Goal: Task Accomplishment & Management: Manage account settings

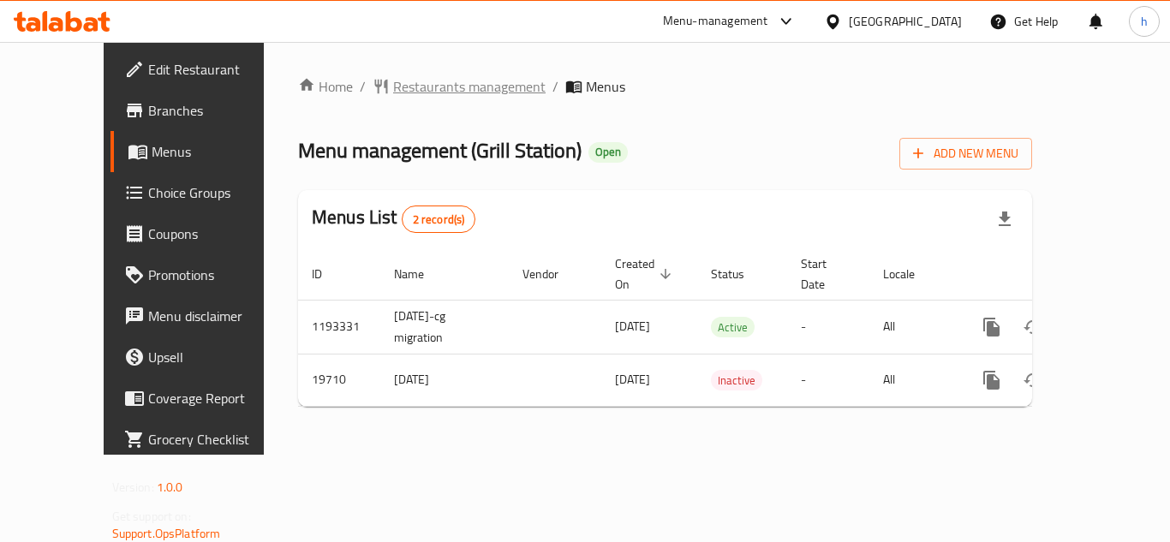
click at [393, 93] on span "Restaurants management" at bounding box center [469, 86] width 152 height 21
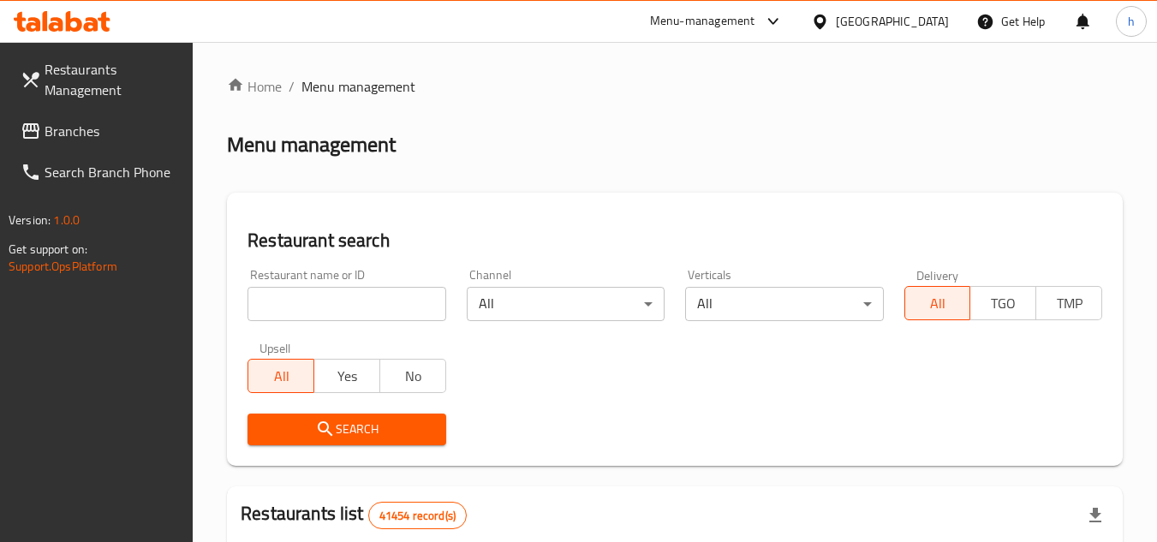
click at [131, 132] on span "Branches" at bounding box center [112, 131] width 135 height 21
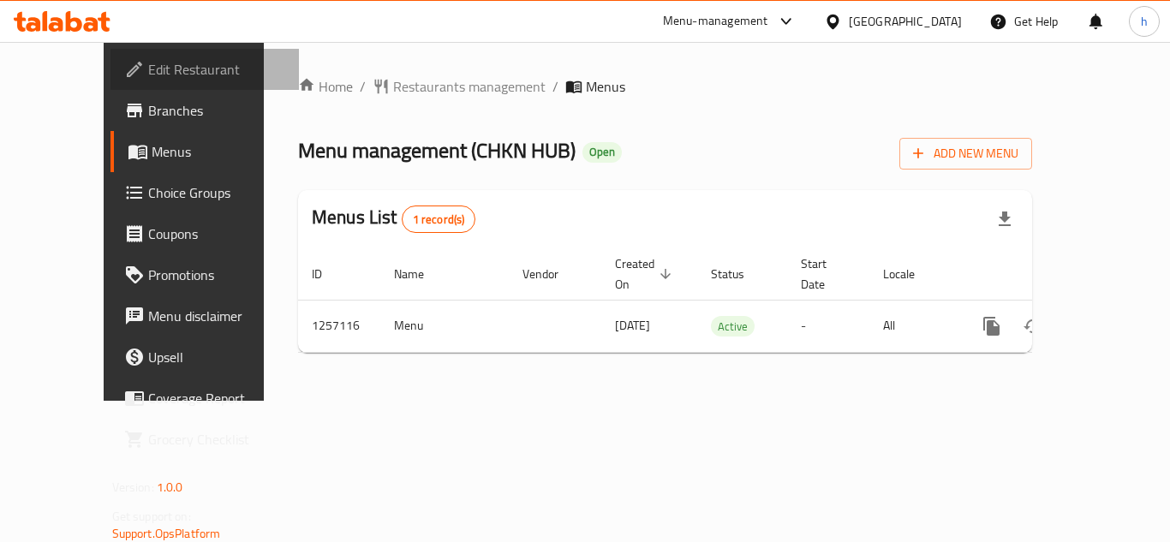
click at [148, 68] on span "Edit Restaurant" at bounding box center [216, 69] width 137 height 21
click at [905, 25] on div "[GEOGRAPHIC_DATA]" at bounding box center [905, 21] width 113 height 19
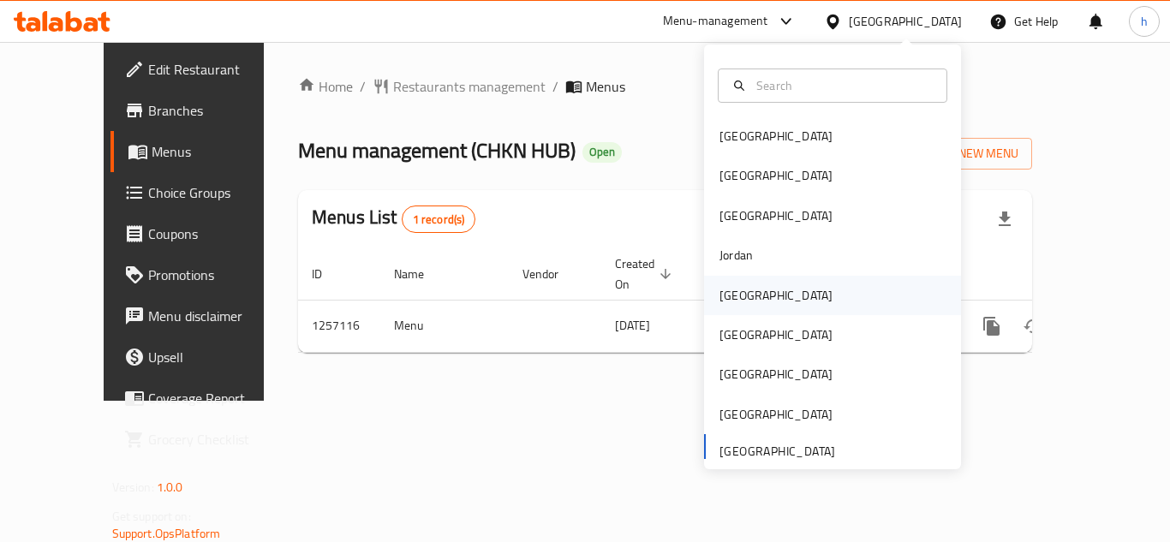
click at [740, 291] on div "[GEOGRAPHIC_DATA]" at bounding box center [776, 295] width 113 height 19
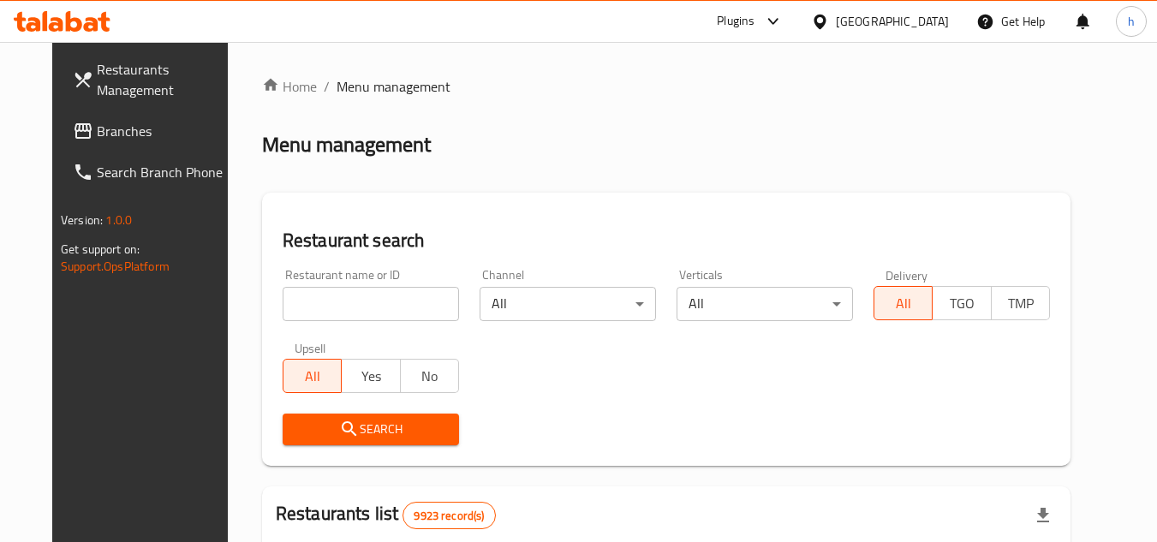
click at [129, 140] on span "Branches" at bounding box center [164, 131] width 135 height 21
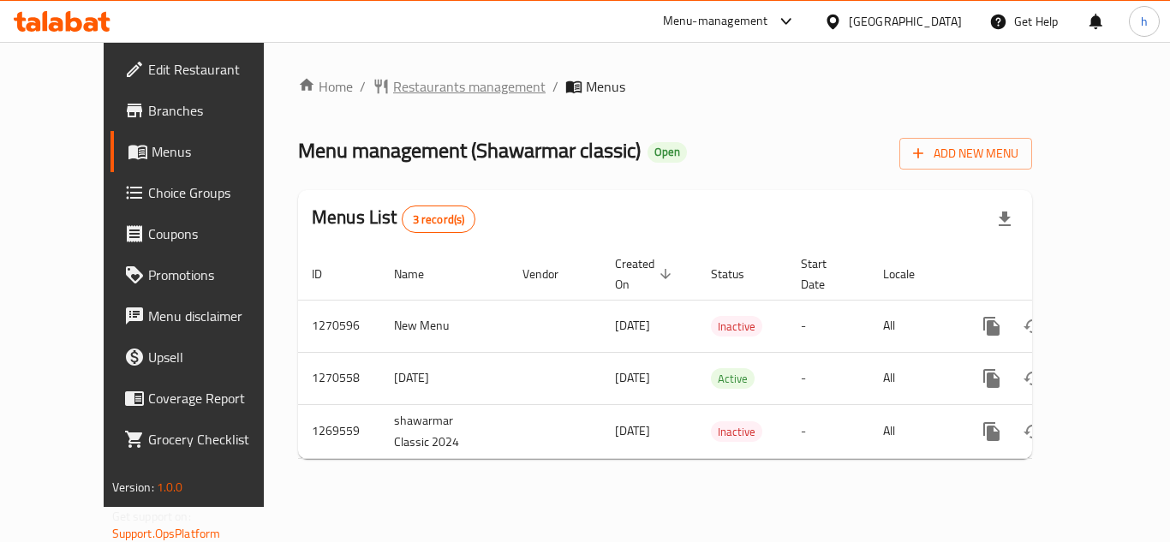
click at [394, 79] on span "Restaurants management" at bounding box center [469, 86] width 152 height 21
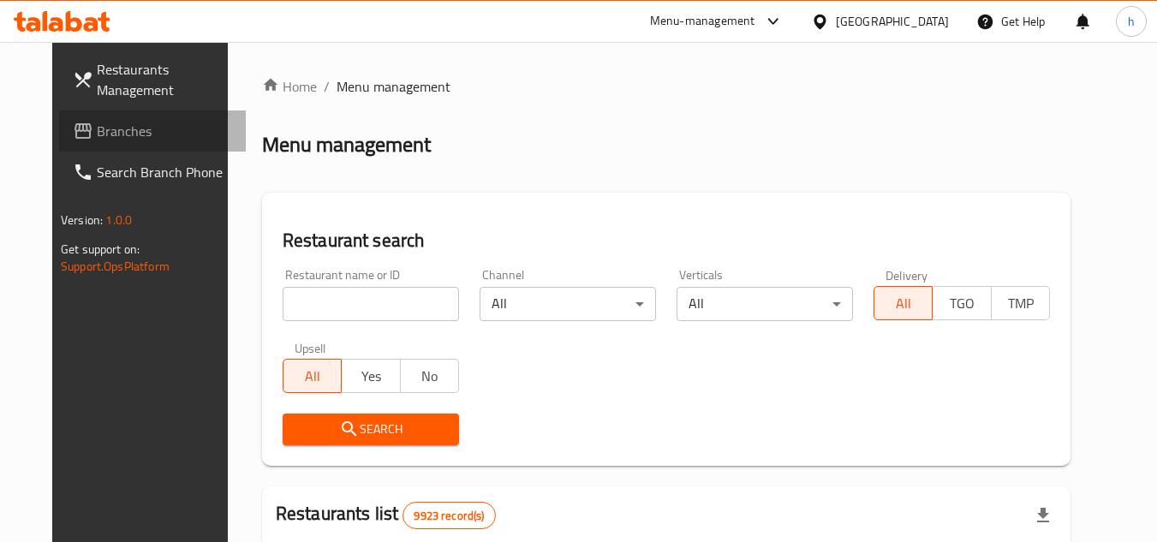
click at [148, 132] on span "Branches" at bounding box center [164, 131] width 135 height 21
